Goal: Information Seeking & Learning: Learn about a topic

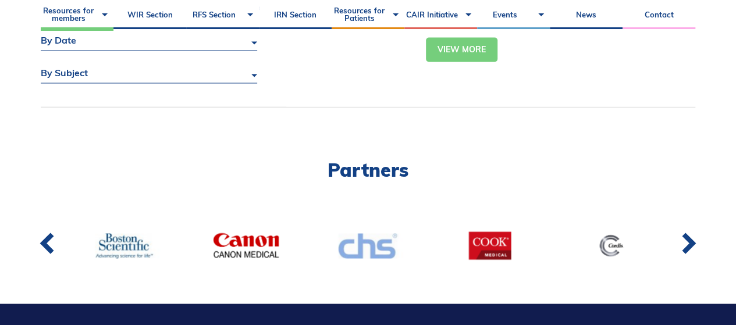
scroll to position [929, 0]
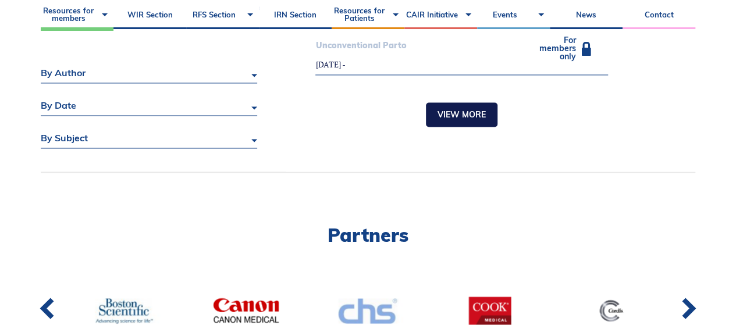
click at [436, 116] on link "View more" at bounding box center [462, 114] width 72 height 24
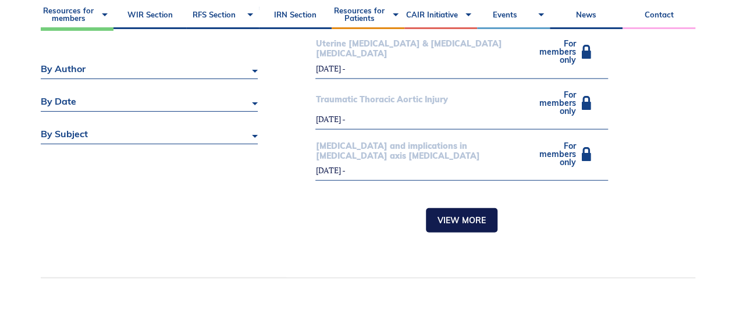
scroll to position [1352, 0]
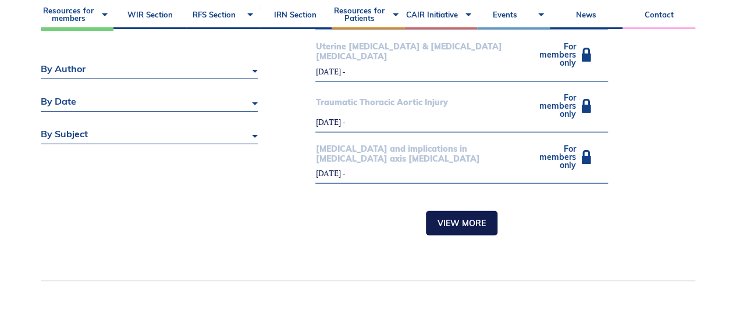
click at [460, 211] on link "View more" at bounding box center [462, 223] width 72 height 24
click at [455, 215] on link "Loading..." at bounding box center [462, 223] width 68 height 24
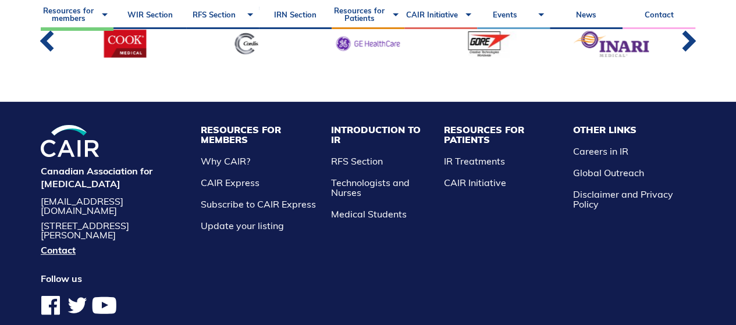
scroll to position [1989, 0]
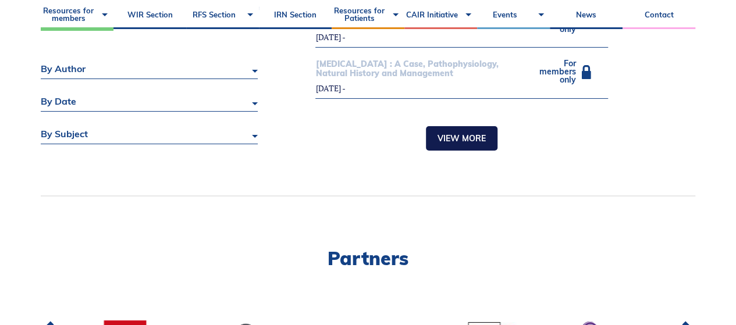
click at [436, 126] on link "View more" at bounding box center [462, 138] width 72 height 24
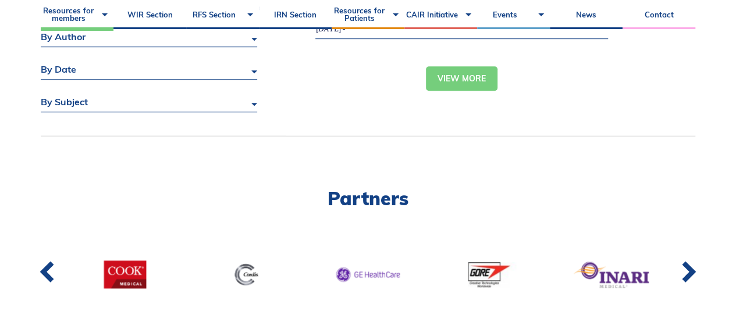
scroll to position [2530, 0]
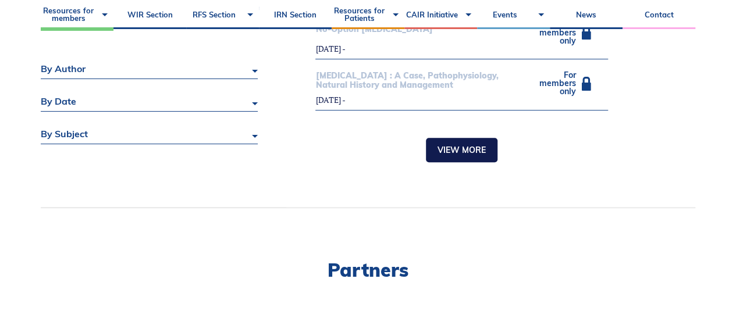
click at [445, 138] on link "View more" at bounding box center [462, 150] width 72 height 24
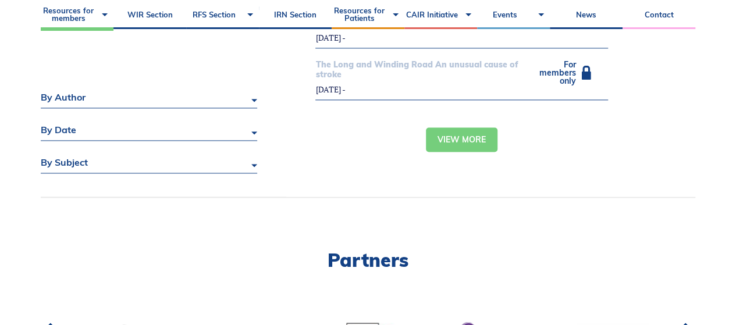
scroll to position [3080, 0]
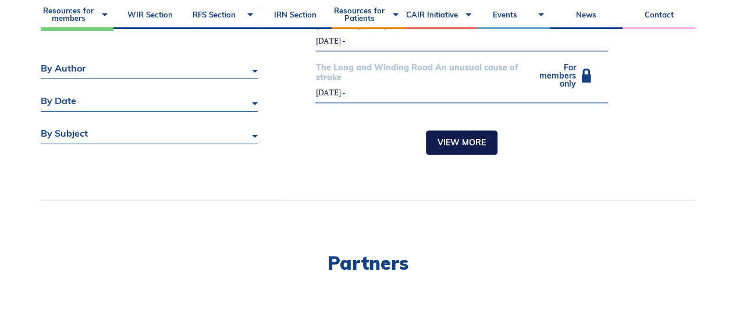
click at [448, 130] on link "View more" at bounding box center [462, 142] width 72 height 24
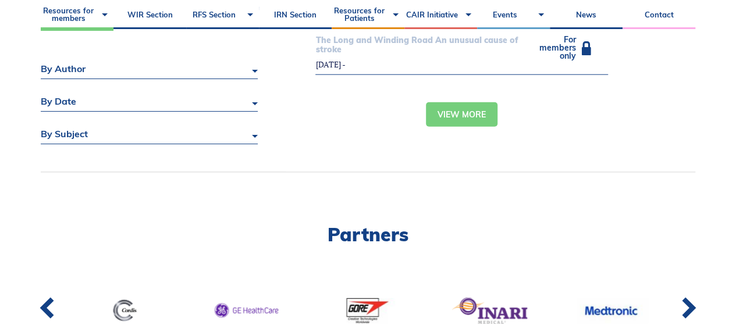
scroll to position [3533, 0]
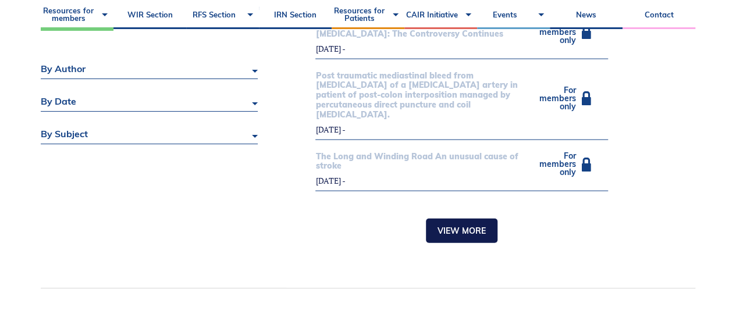
click at [444, 219] on link "View more" at bounding box center [462, 231] width 72 height 24
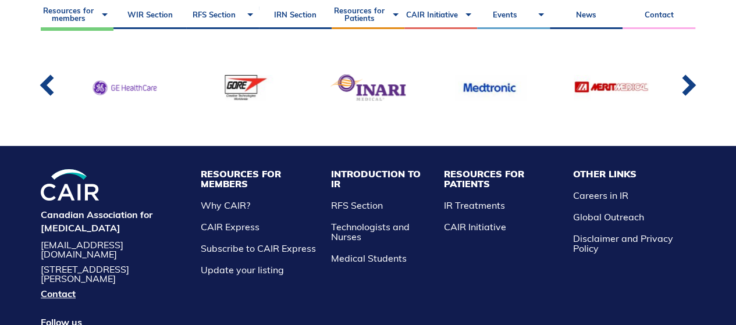
scroll to position [4211, 0]
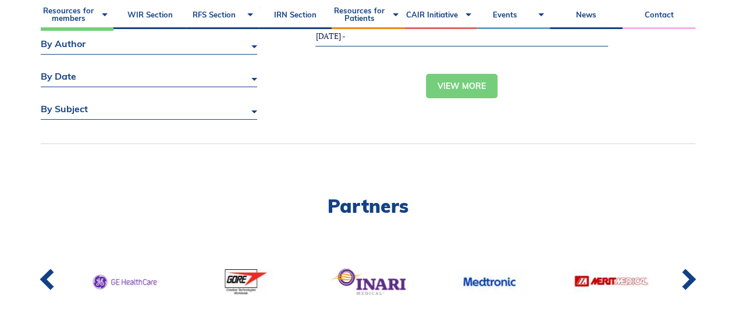
click at [455, 74] on link "View more" at bounding box center [462, 86] width 72 height 24
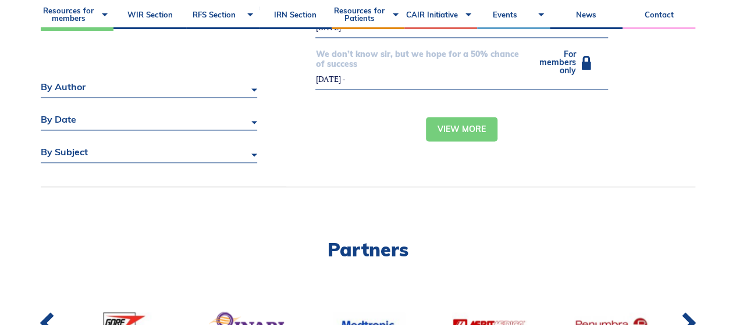
scroll to position [5120, 0]
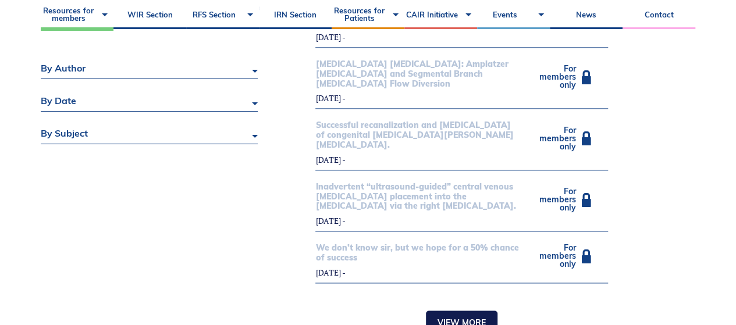
click at [458, 311] on link "View more" at bounding box center [462, 323] width 72 height 24
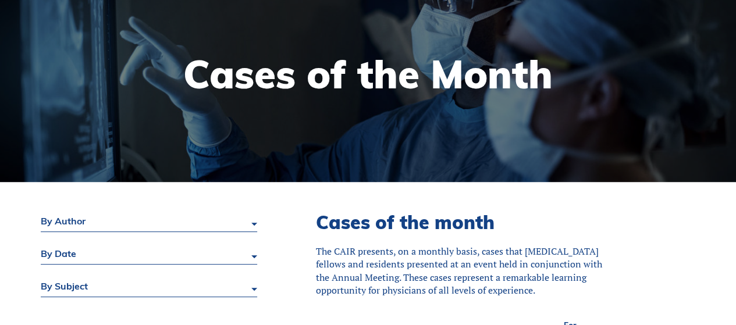
scroll to position [0, 0]
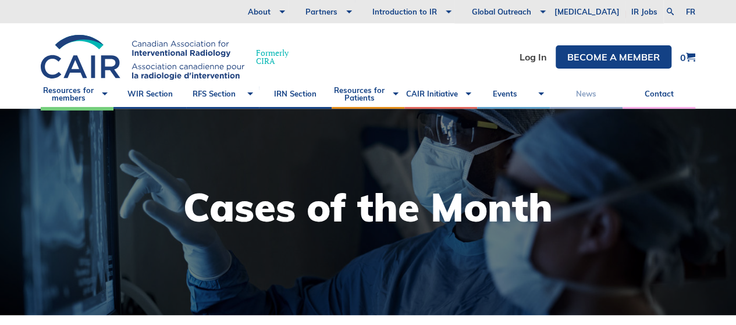
click at [577, 86] on link "News" at bounding box center [586, 94] width 73 height 29
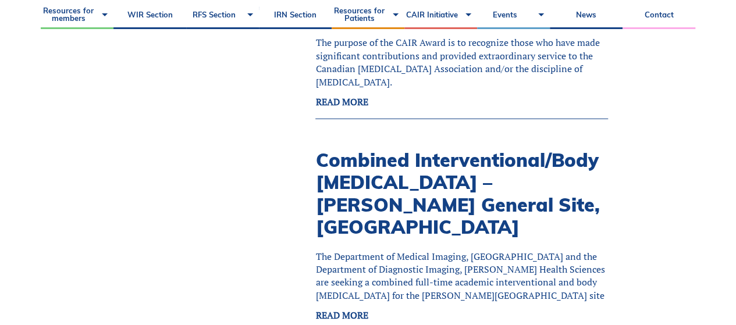
scroll to position [1745, 0]
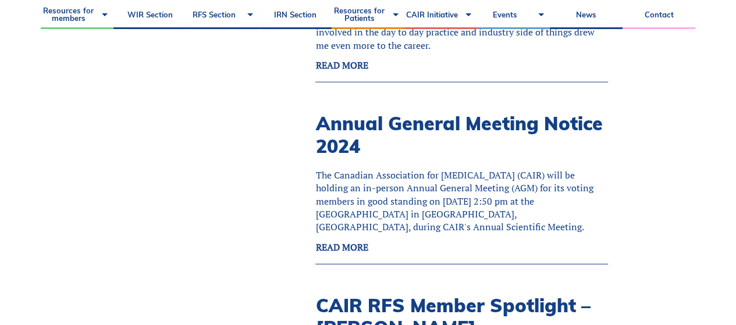
scroll to position [4008, 0]
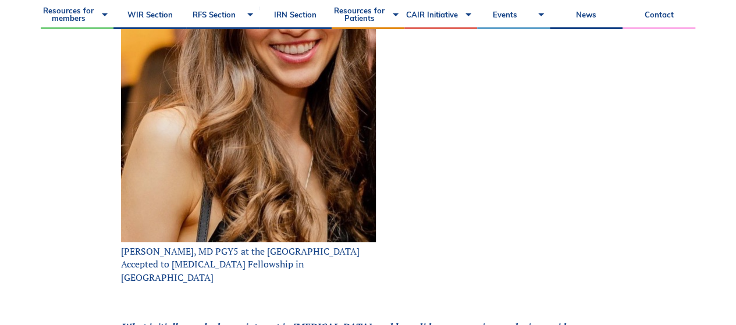
scroll to position [582, 0]
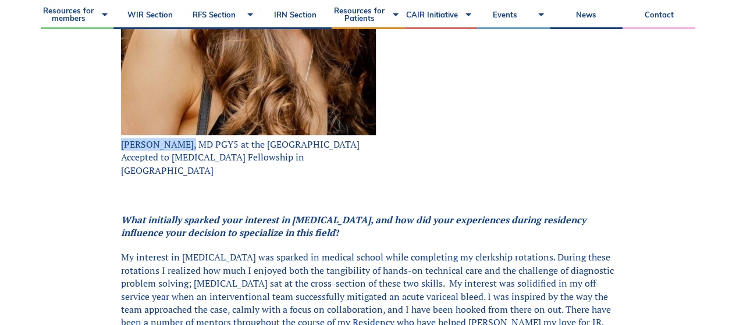
drag, startPoint x: 119, startPoint y: 146, endPoint x: 185, endPoint y: 146, distance: 65.7
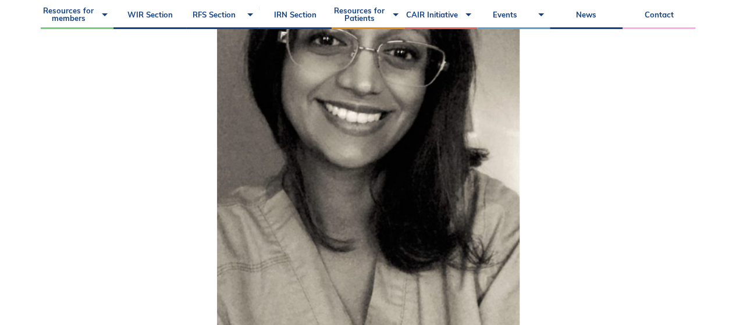
scroll to position [525, 0]
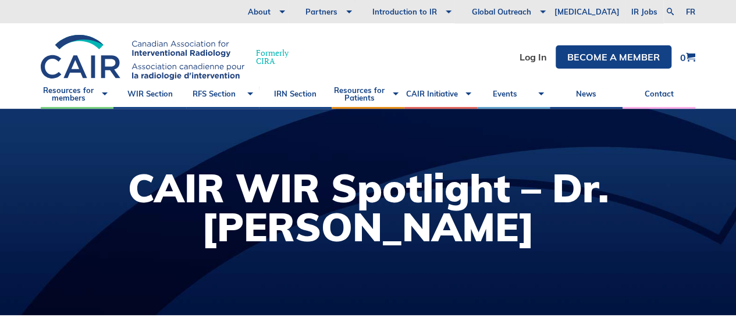
click at [544, 183] on h1 "CAIR WIR Spotlight – Dr. [PERSON_NAME]" at bounding box center [368, 208] width 713 height 78
drag, startPoint x: 585, startPoint y: 216, endPoint x: 599, endPoint y: 223, distance: 16.4
click at [599, 223] on h1 "CAIR WIR Spotlight – Dr. Rebecca Spouge" at bounding box center [368, 208] width 713 height 78
click at [543, 194] on h1 "CAIR WIR Spotlight – Dr. Rebecca Spouge" at bounding box center [368, 208] width 713 height 78
drag, startPoint x: 537, startPoint y: 182, endPoint x: 573, endPoint y: 225, distance: 55.7
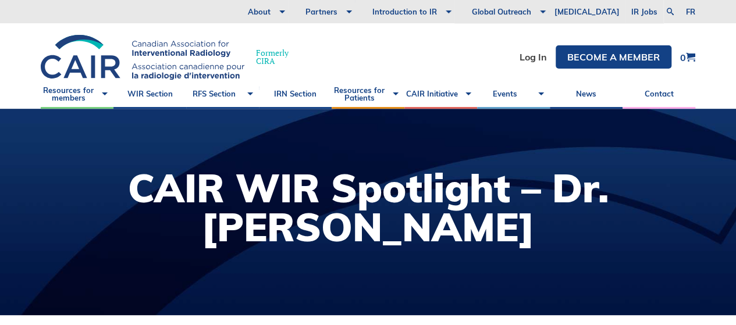
click at [573, 225] on h1 "CAIR WIR Spotlight – Dr. Rebecca Spouge" at bounding box center [368, 208] width 713 height 78
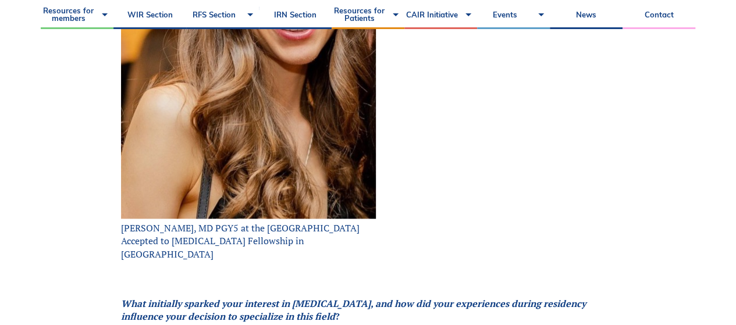
scroll to position [561, 0]
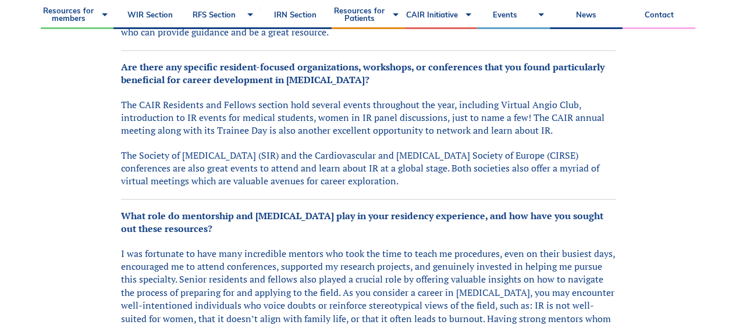
scroll to position [1260, 0]
